Goal: Complete application form: Complete application form

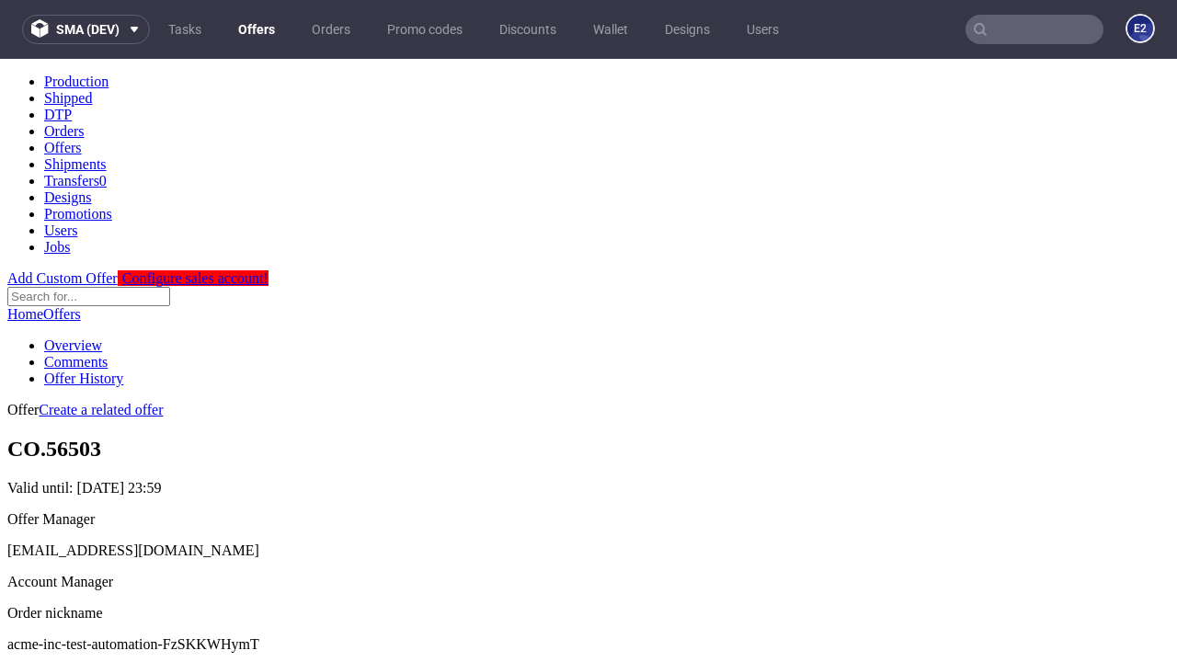
scroll to position [182, 0]
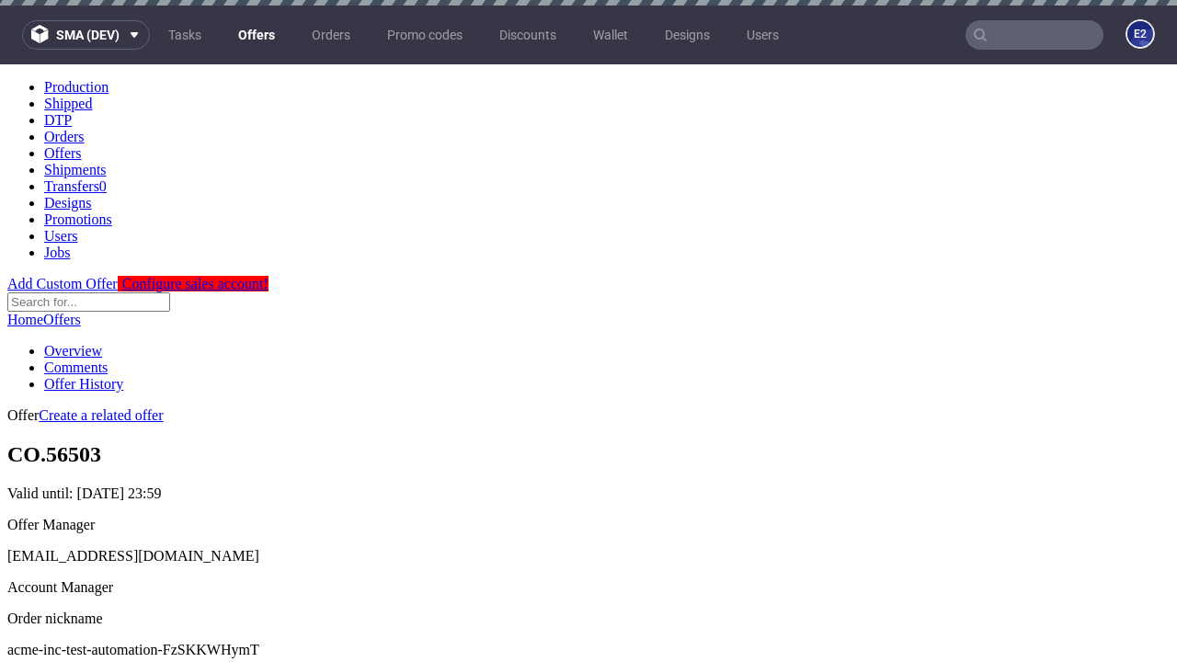
scroll to position [6, 0]
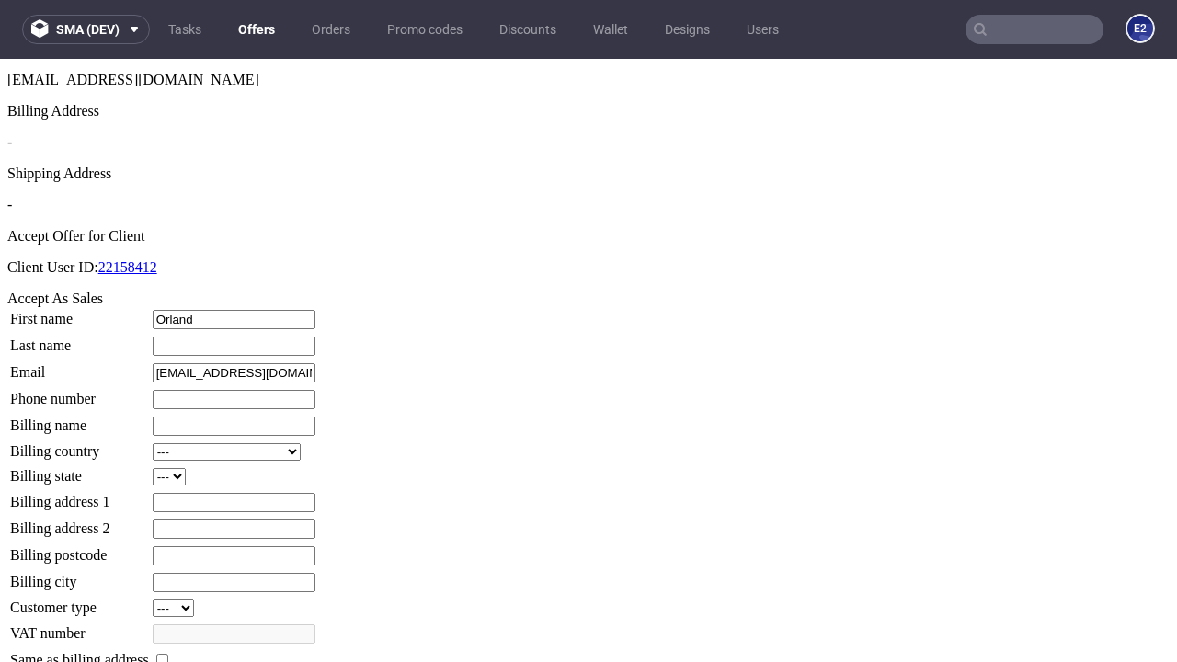
type input "Orland"
type input "[PERSON_NAME]"
type input "1509813888"
type input "[PERSON_NAME].Gerlach33"
select select "13"
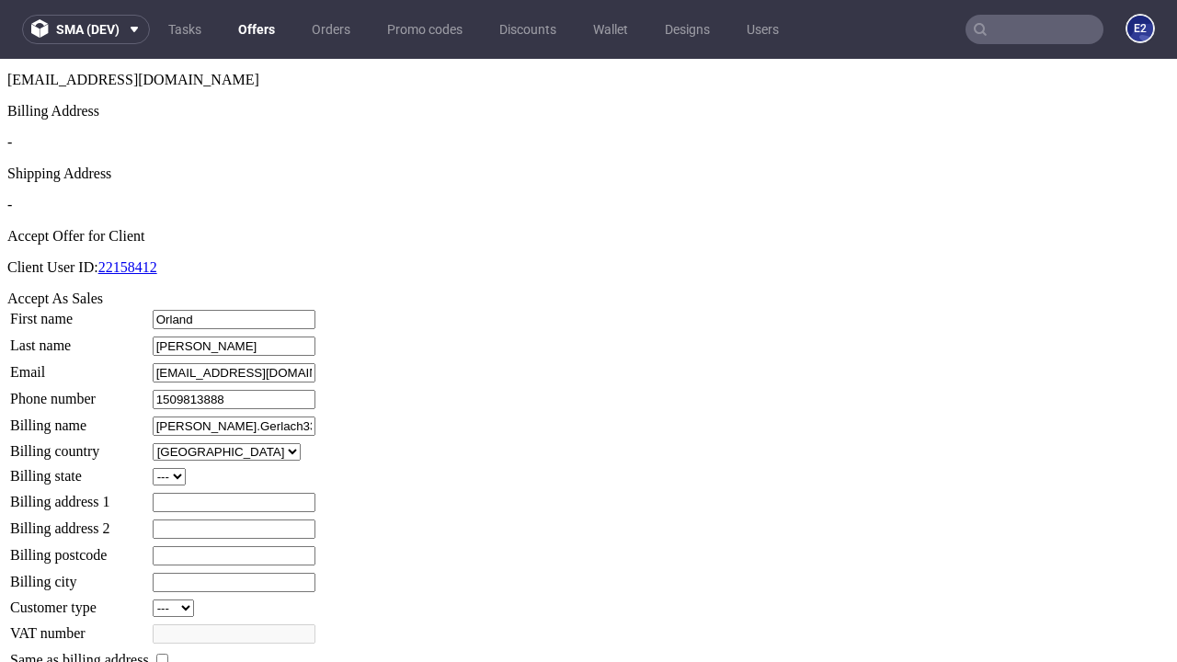
select select "132"
type input "[PERSON_NAME].Gerlach33"
type input "[STREET_ADDRESS]"
type input "JL1 2HU"
type input "St. Pouros"
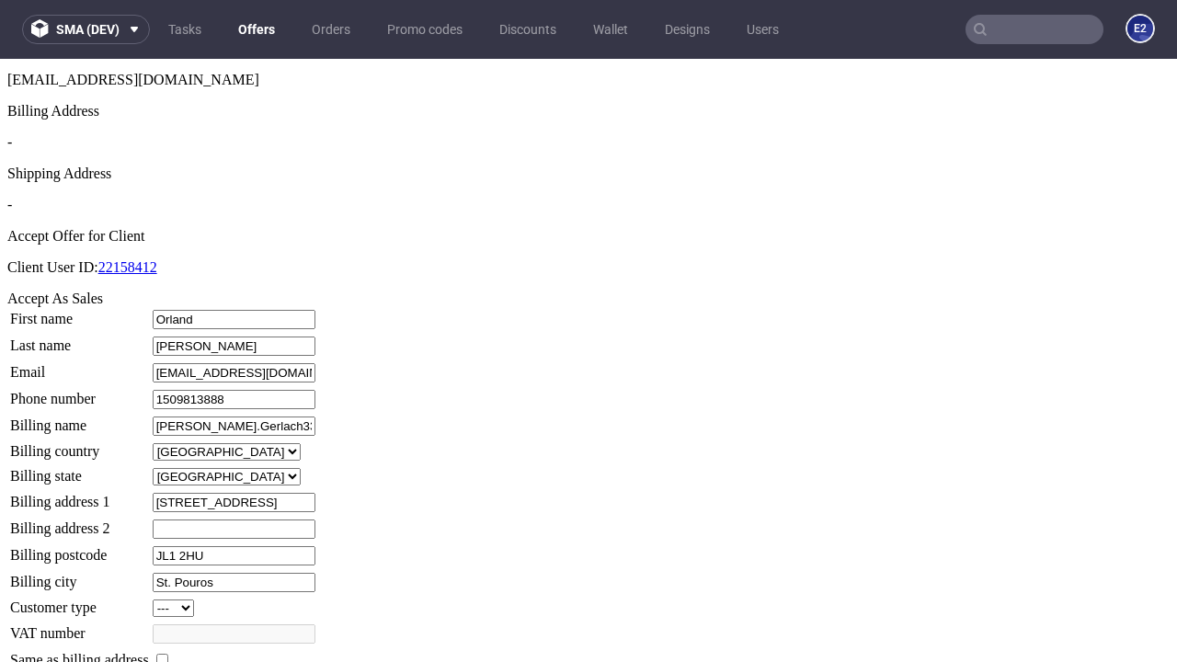
click at [168, 654] on input "checkbox" at bounding box center [162, 660] width 12 height 12
checkbox input "true"
type input "[PERSON_NAME].Gerlach33"
select select "13"
type input "[STREET_ADDRESS]"
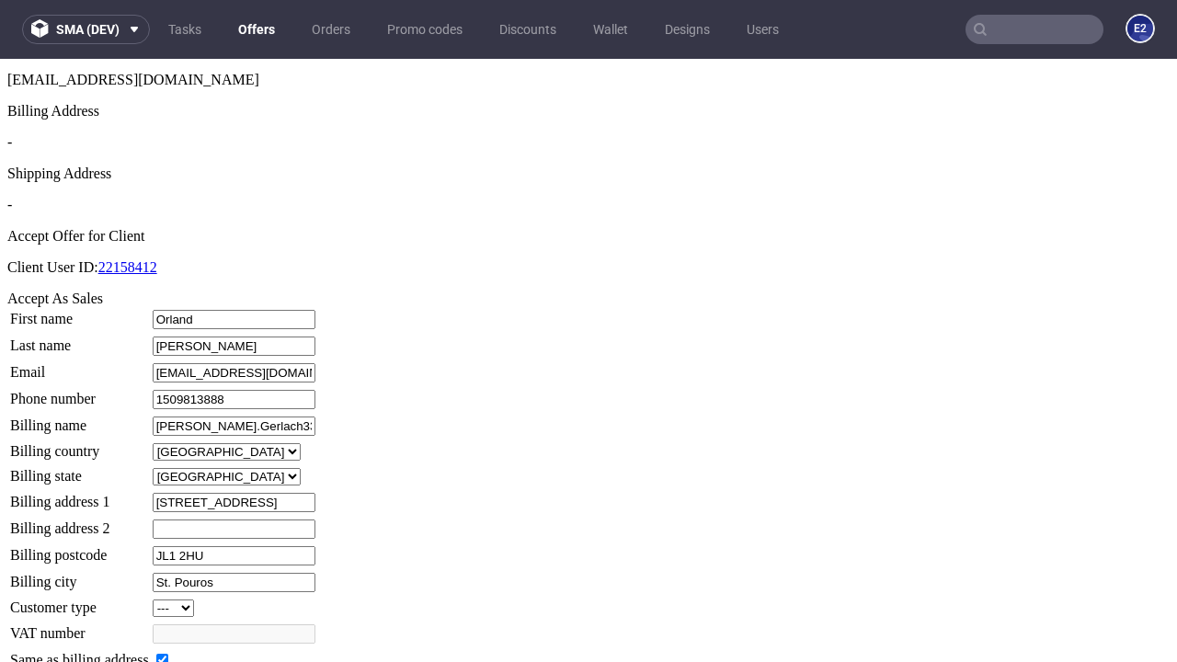
type input "JL1 2HU"
type input "St. Pouros"
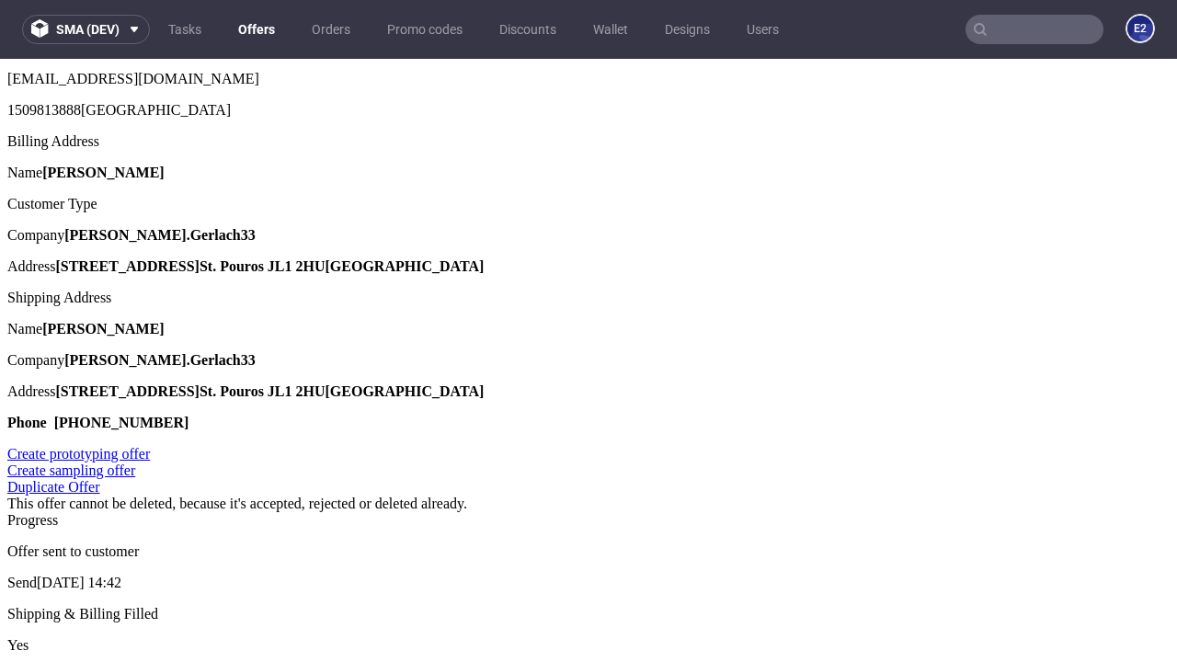
scroll to position [0, 0]
